Goal: Share content

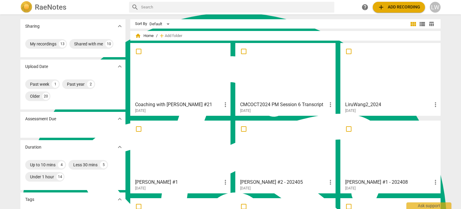
scroll to position [553, 0]
click at [225, 104] on span "more_vert" at bounding box center [225, 104] width 7 height 7
click at [238, 29] on div at bounding box center [230, 104] width 461 height 209
click at [179, 83] on div at bounding box center [180, 71] width 96 height 53
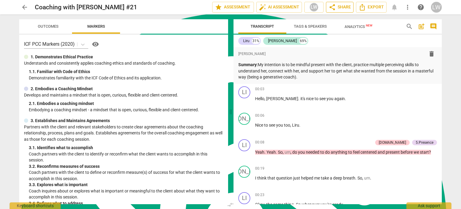
click at [342, 7] on span "share Share" at bounding box center [340, 7] width 22 height 7
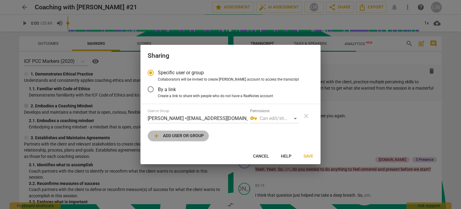
click at [197, 135] on span "add Add user or group" at bounding box center [178, 135] width 51 height 7
radio input "false"
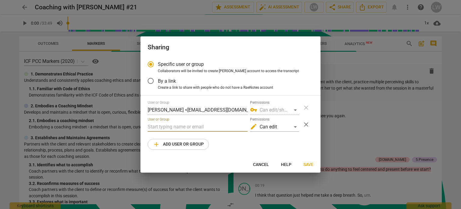
click at [200, 126] on input "text" at bounding box center [198, 127] width 100 height 10
paste input "[EMAIL_ADDRESS][DOMAIN_NAME]"
type input "[EMAIL_ADDRESS][DOMAIN_NAME]"
click at [227, 141] on div "User or Group [PERSON_NAME] <[EMAIL_ADDRESS][DOMAIN_NAME]> Permissions vpn_key …" at bounding box center [231, 124] width 166 height 49
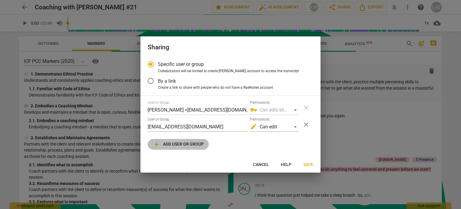
click at [200, 144] on span "add Add user or group" at bounding box center [178, 143] width 51 height 7
radio input "false"
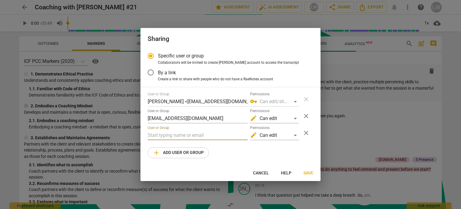
click at [173, 134] on input "text" at bounding box center [198, 135] width 100 height 10
paste input "[PERSON_NAME][EMAIL_ADDRESS][PERSON_NAME][DOMAIN_NAME]"
type input "[PERSON_NAME][EMAIL_ADDRESS][PERSON_NAME][DOMAIN_NAME]"
click at [228, 152] on div "User or Group [PERSON_NAME] <[EMAIL_ADDRESS][DOMAIN_NAME]> Permissions vpn_key …" at bounding box center [231, 125] width 166 height 66
click at [149, 116] on input "[EMAIL_ADDRESS][DOMAIN_NAME]" at bounding box center [198, 118] width 100 height 10
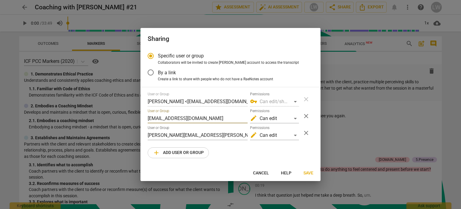
type input "[EMAIL_ADDRESS][DOMAIN_NAME]"
click at [307, 173] on span "Save" at bounding box center [308, 173] width 10 height 6
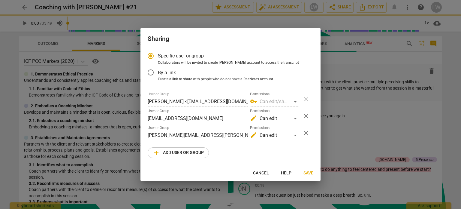
radio input "false"
type input "inviteCHANGE Customer Care <[EMAIL_ADDRESS][DOMAIN_NAME]>"
type input "[PERSON_NAME] <[PERSON_NAME][EMAIL_ADDRESS][PERSON_NAME][DOMAIN_NAME]>"
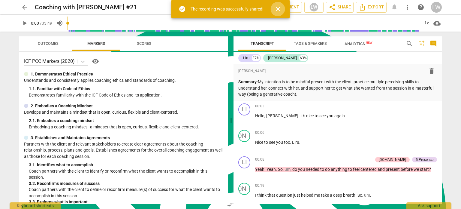
click at [278, 9] on span "close" at bounding box center [277, 8] width 7 height 7
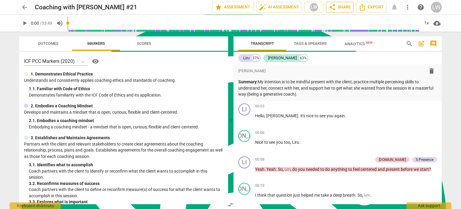
click at [342, 8] on span "share Share" at bounding box center [340, 7] width 22 height 7
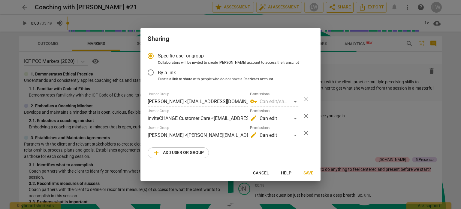
radio input "false"
click at [263, 172] on span "Cancel" at bounding box center [261, 173] width 16 height 6
